Goal: Task Accomplishment & Management: Manage account settings

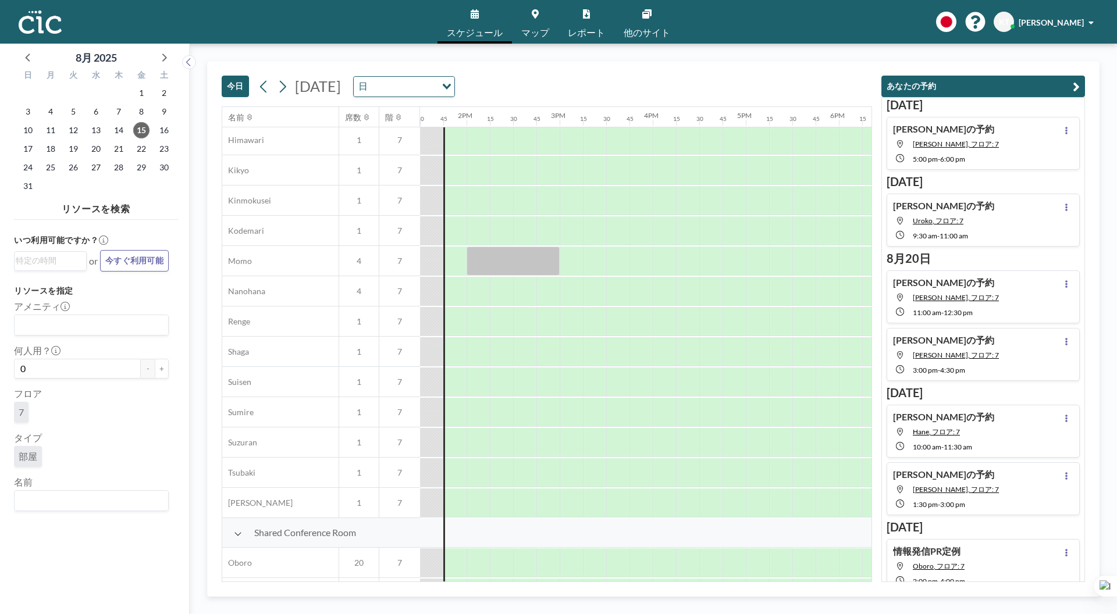
scroll to position [278, 1257]
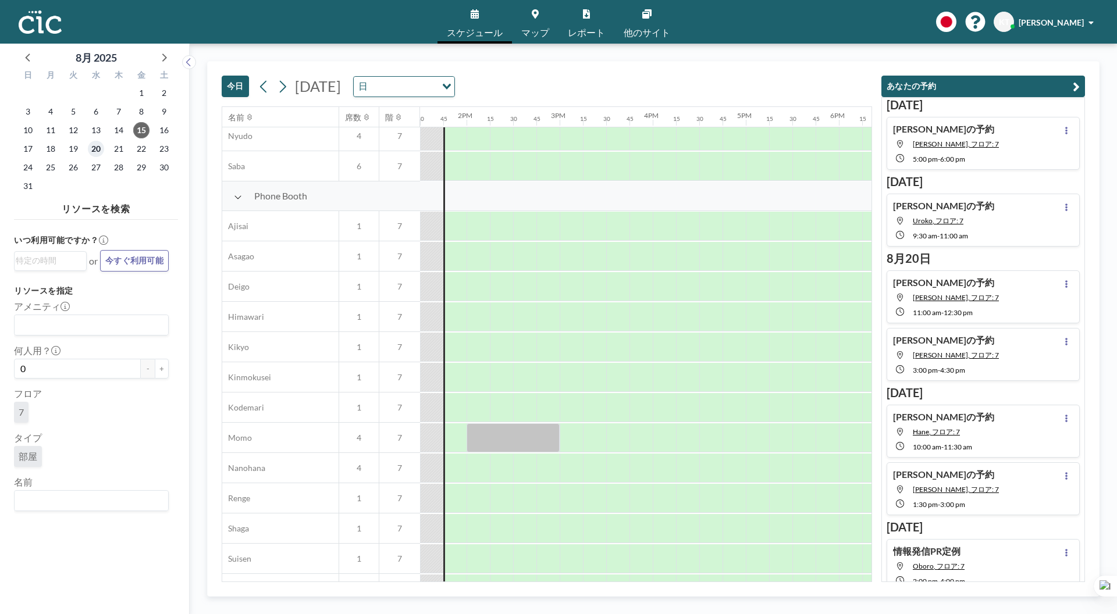
click at [91, 148] on span "20" at bounding box center [96, 149] width 16 height 16
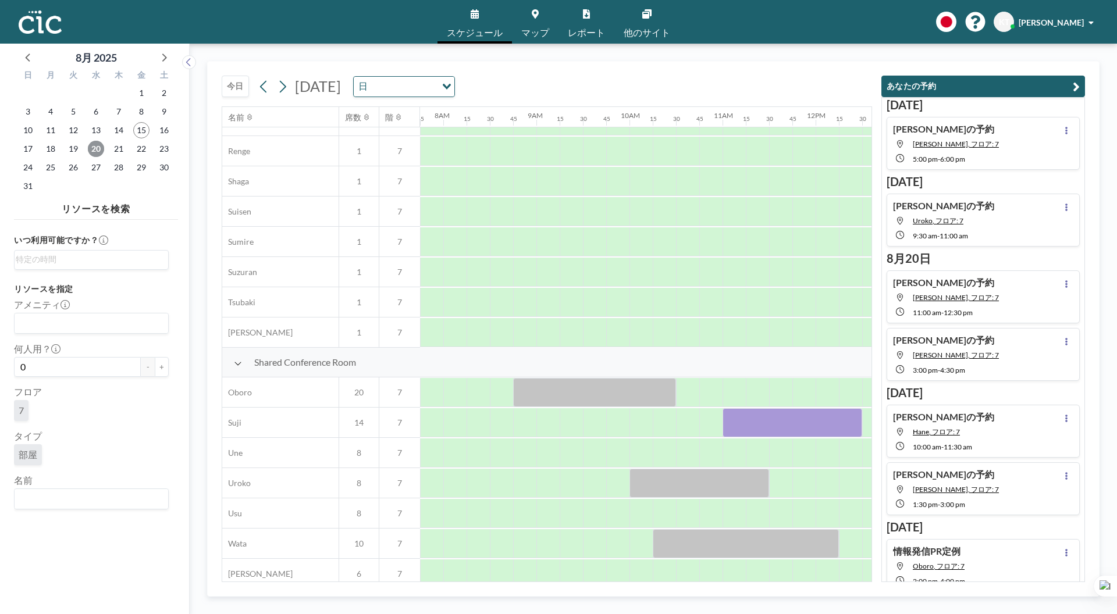
scroll to position [640, 721]
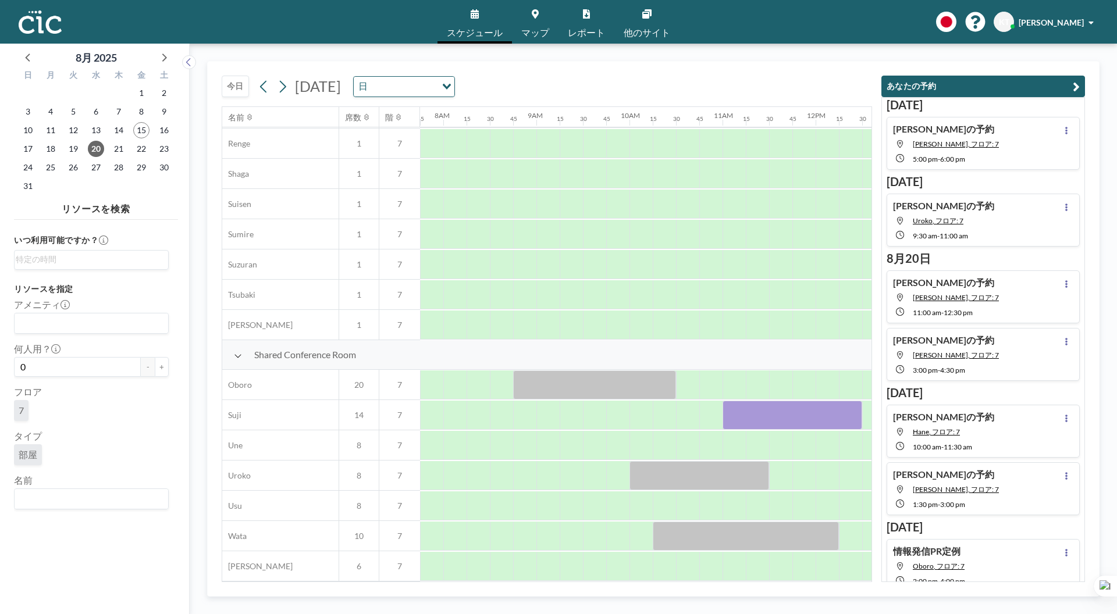
click at [982, 351] on div "[PERSON_NAME]の予約 [PERSON_NAME], フロア: 7 3:00 PM - 4:30 PM" at bounding box center [983, 354] width 193 height 53
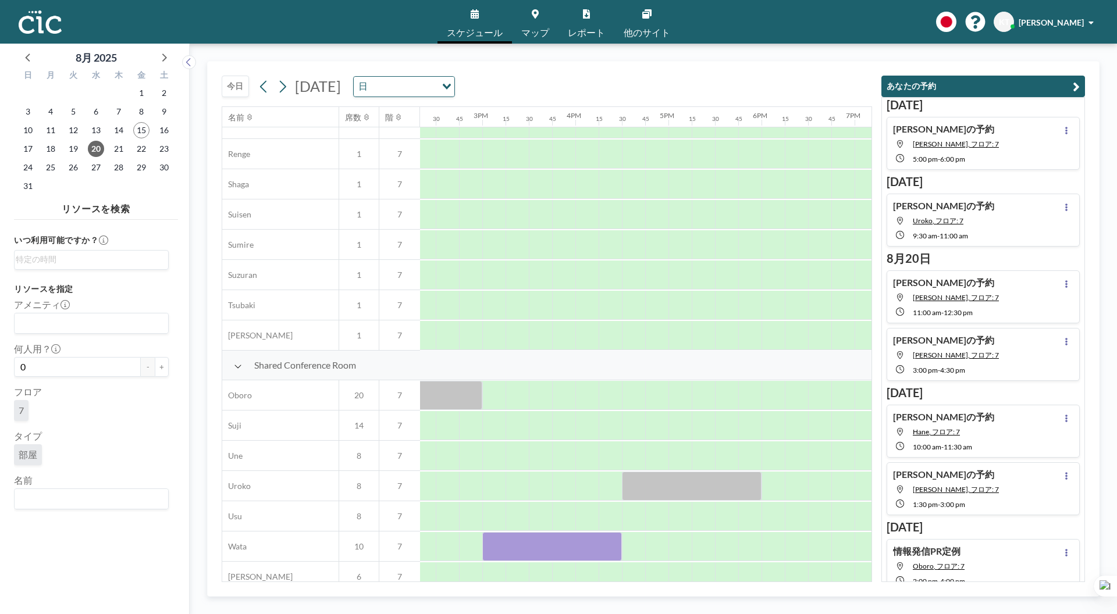
scroll to position [640, 1373]
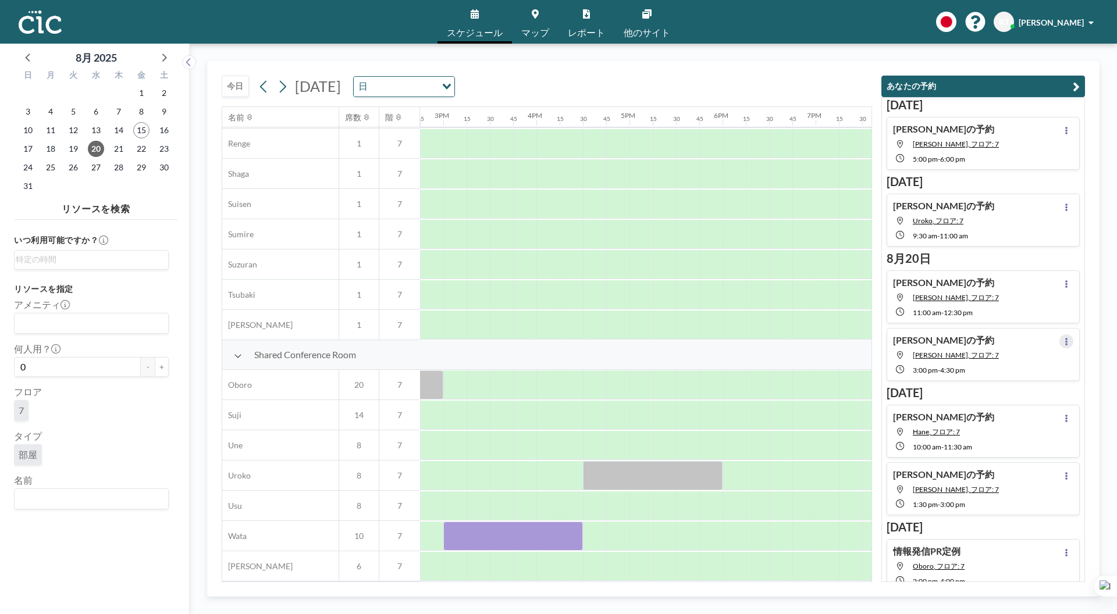
click at [1059, 338] on button at bounding box center [1066, 341] width 14 height 14
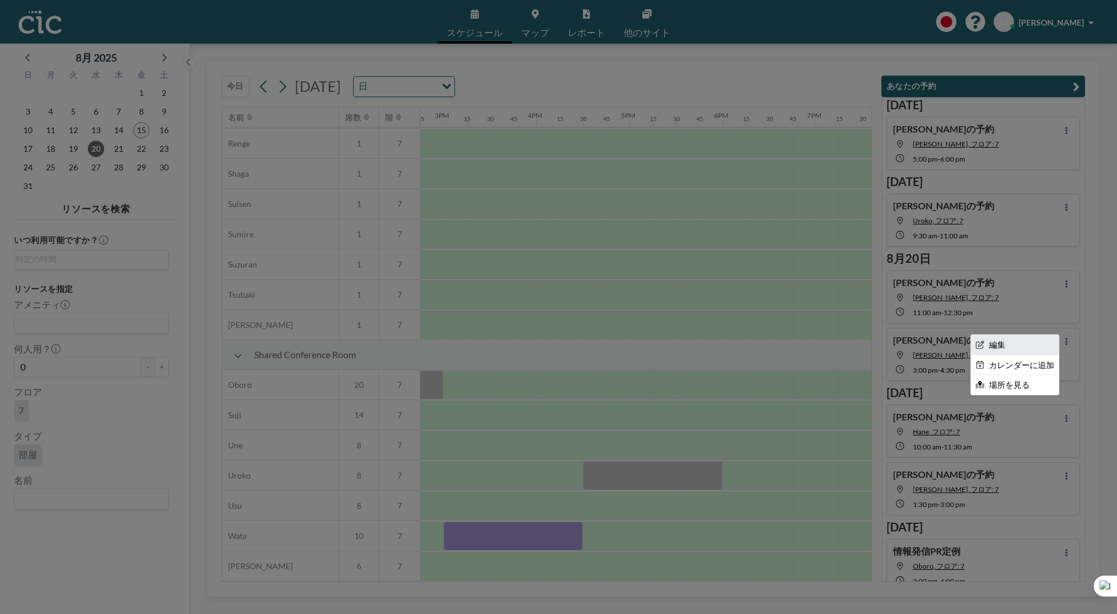
click at [983, 339] on li "編集" at bounding box center [1015, 345] width 88 height 20
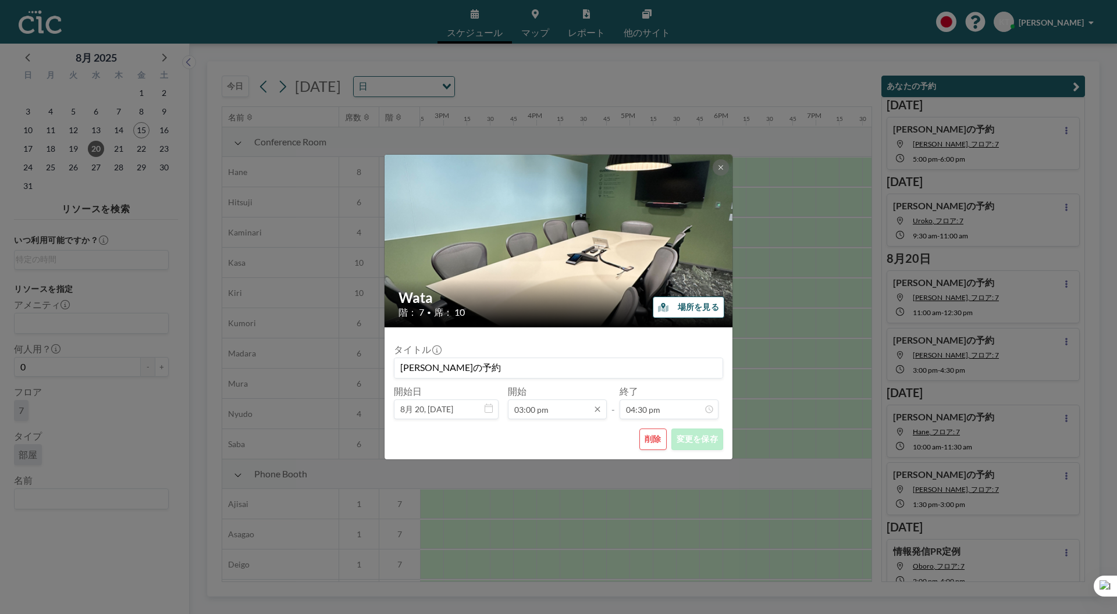
scroll to position [0, 0]
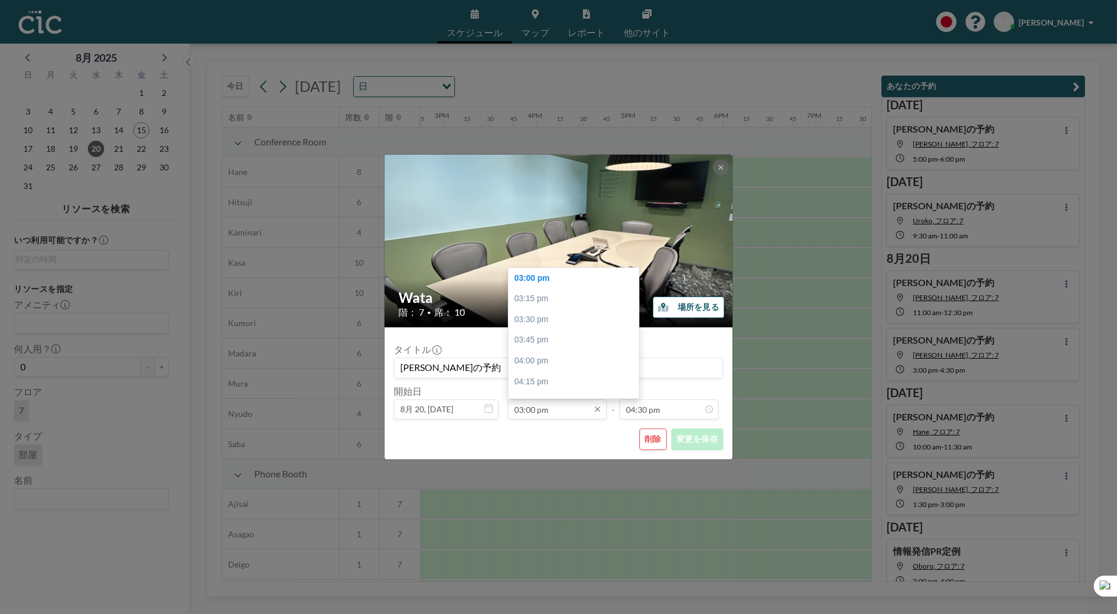
click at [549, 414] on input "03:00 pm" at bounding box center [557, 410] width 99 height 20
click at [536, 371] on div "02:00 pm" at bounding box center [576, 374] width 137 height 21
type input "02:00 pm"
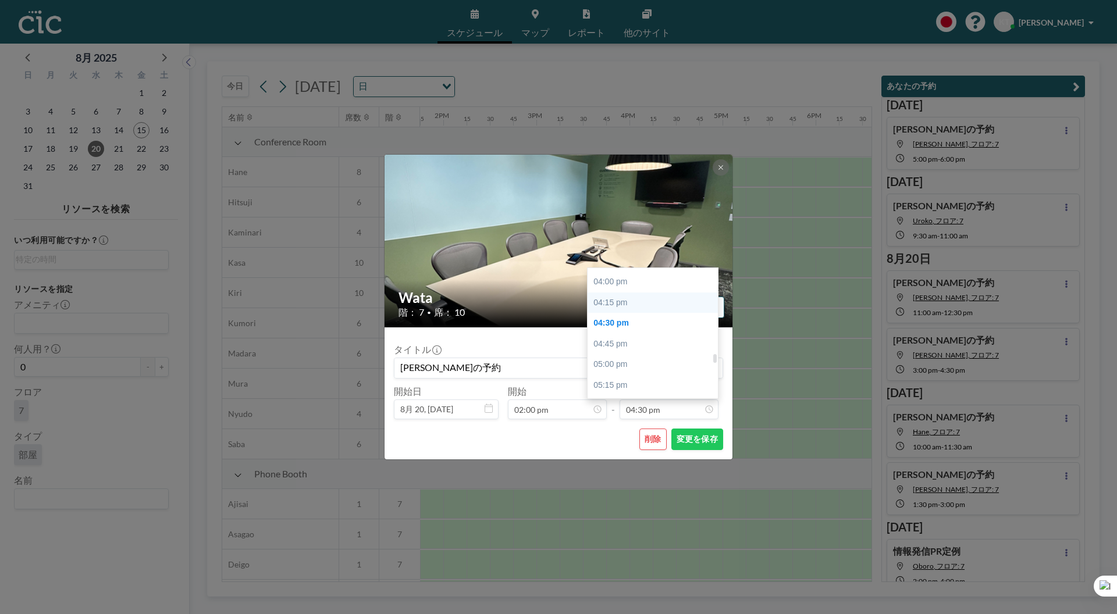
scroll to position [1321, 0]
click at [626, 289] on div "04:00 pm" at bounding box center [656, 283] width 137 height 21
type input "04:00 pm"
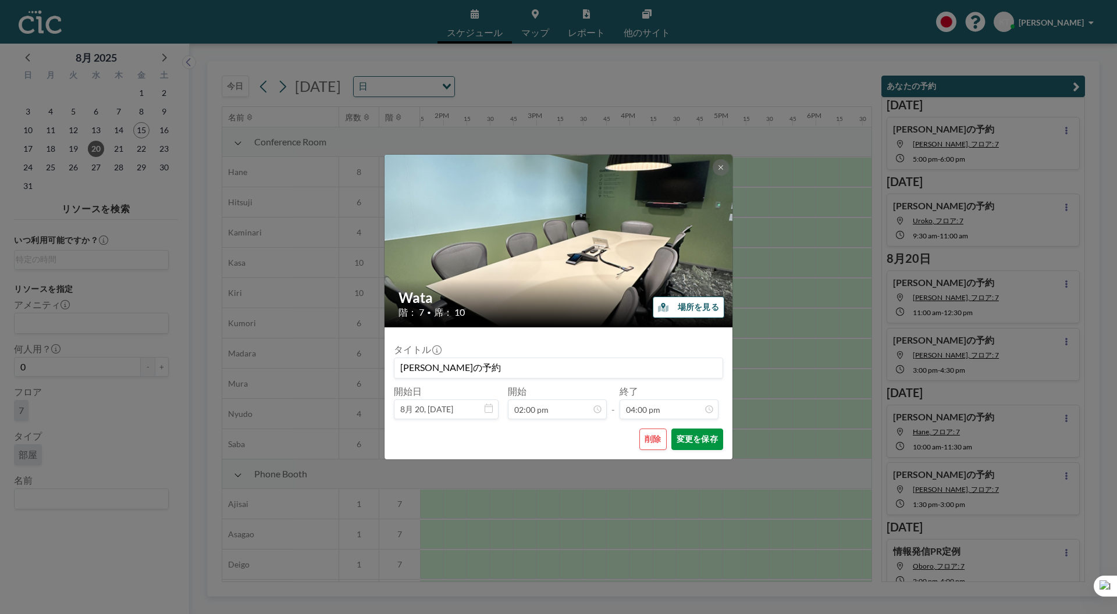
click at [700, 435] on button "変更を保存" at bounding box center [697, 440] width 52 height 22
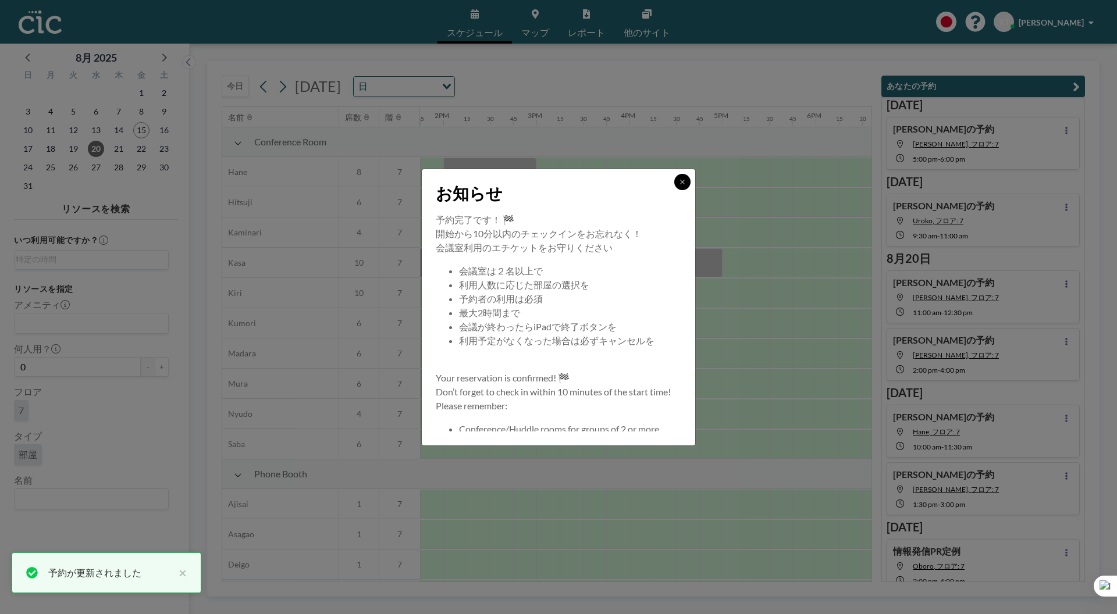
click at [681, 185] on icon at bounding box center [682, 182] width 7 height 7
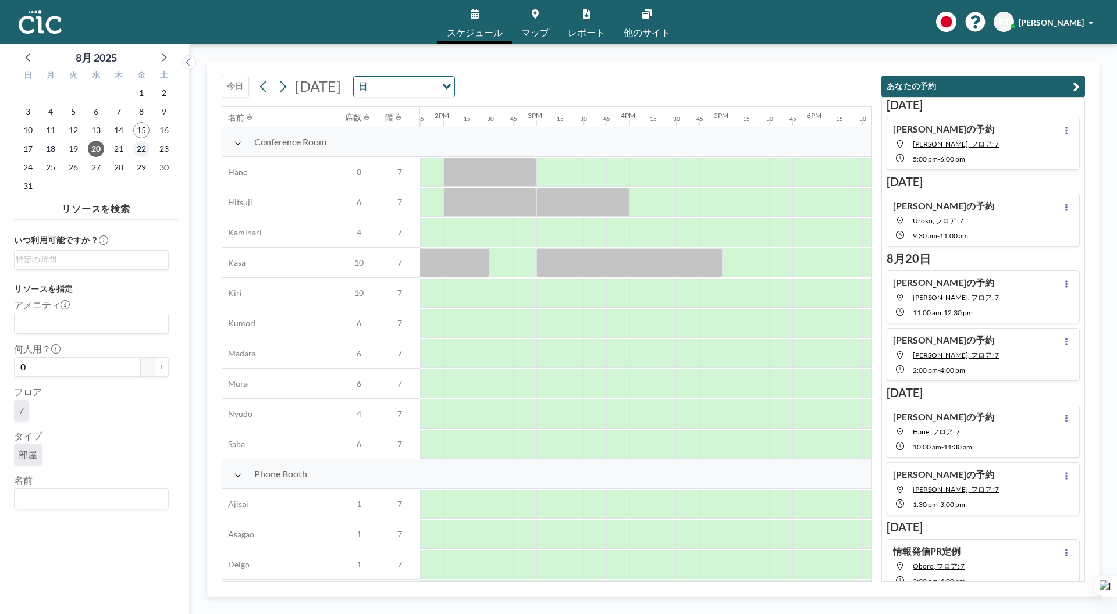
click at [131, 150] on div "22" at bounding box center [141, 149] width 23 height 19
click at [138, 150] on span "22" at bounding box center [141, 149] width 16 height 16
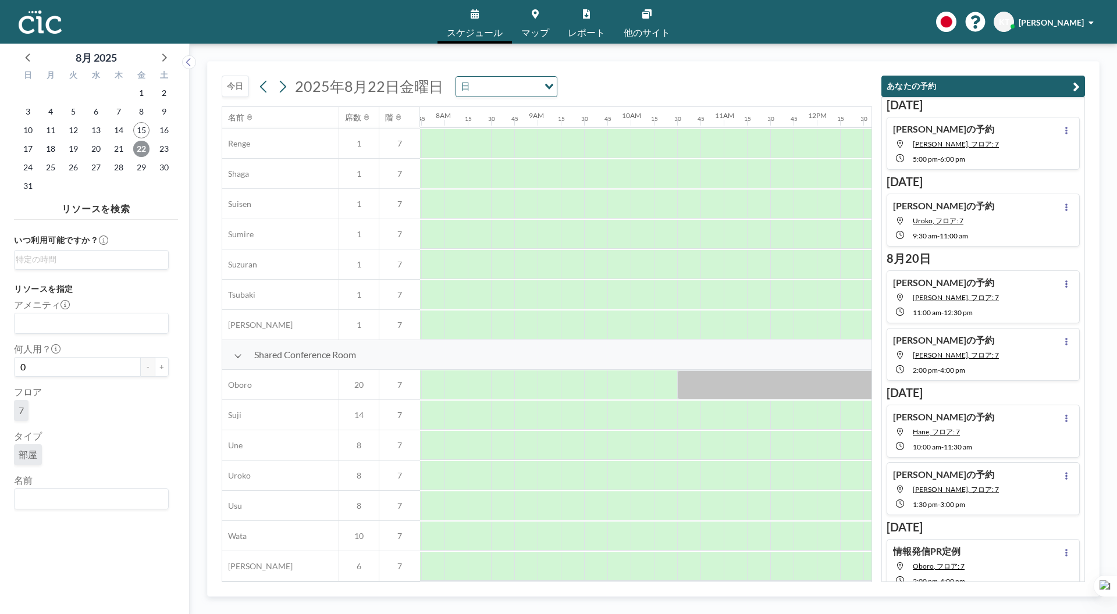
scroll to position [640, 768]
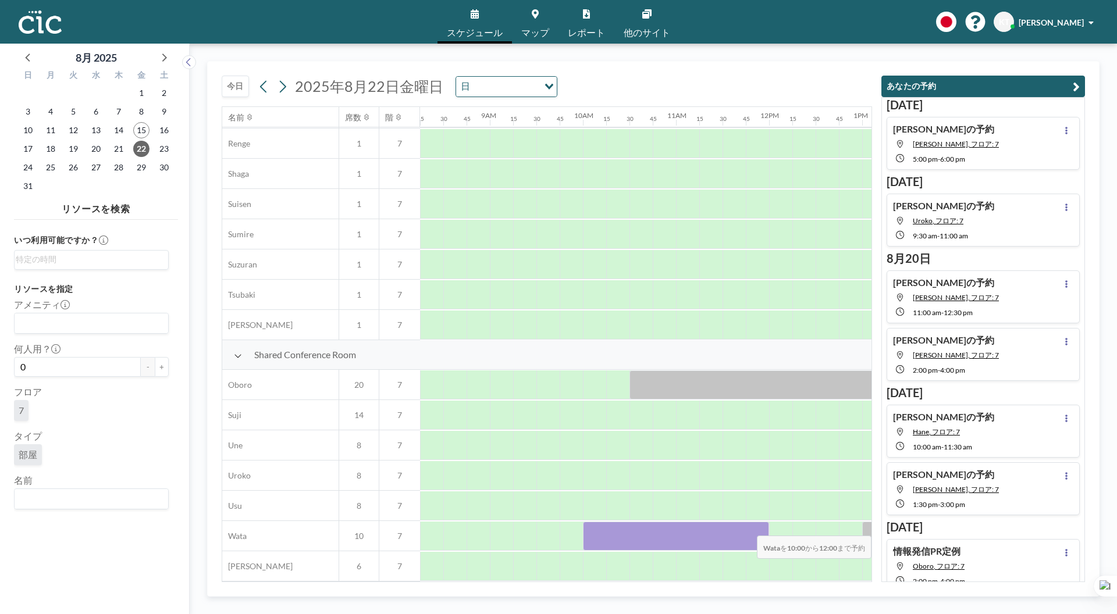
drag, startPoint x: 591, startPoint y: 532, endPoint x: 765, endPoint y: 529, distance: 174.0
click at [765, 529] on div at bounding box center [676, 536] width 186 height 29
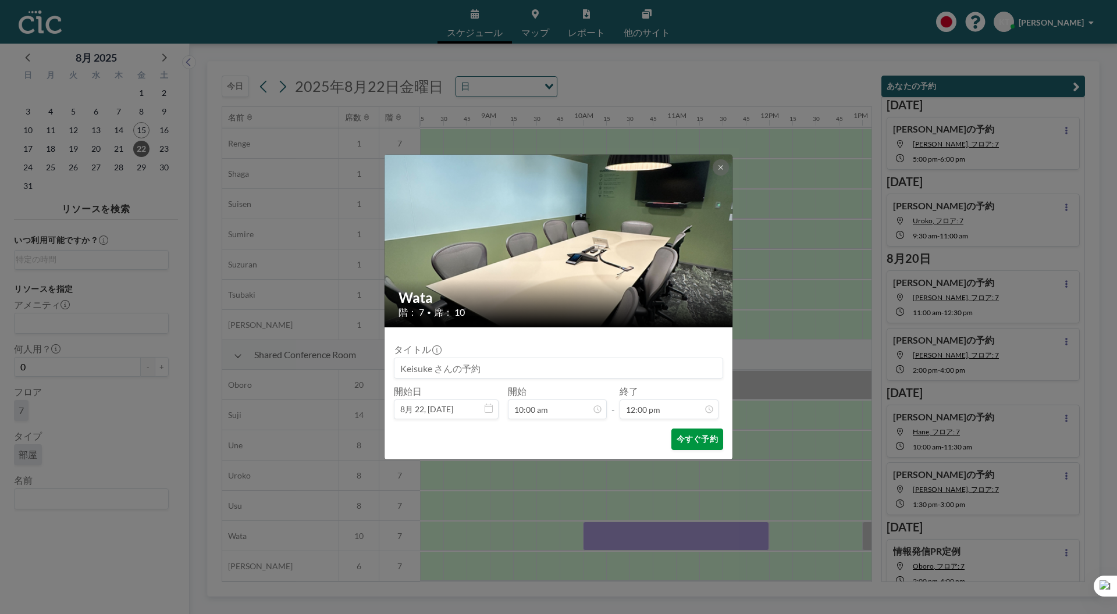
click at [684, 443] on button "今すぐ予約" at bounding box center [697, 440] width 52 height 22
